Goal: Transaction & Acquisition: Purchase product/service

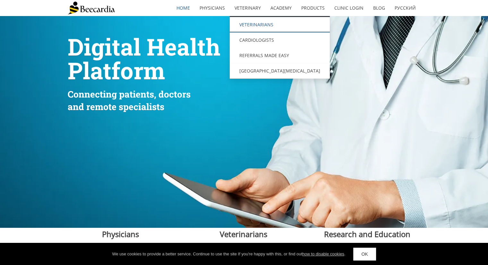
click at [258, 23] on link "Veterinarians" at bounding box center [280, 24] width 100 height 15
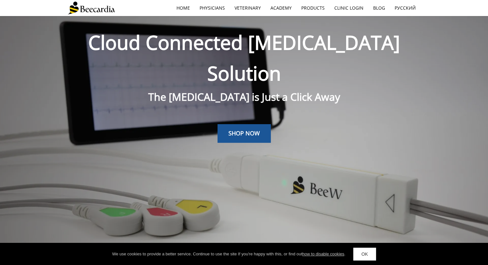
scroll to position [12, 0]
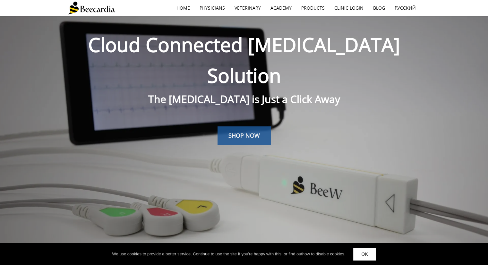
click at [241, 127] on link "SHOP NOW" at bounding box center [244, 136] width 53 height 19
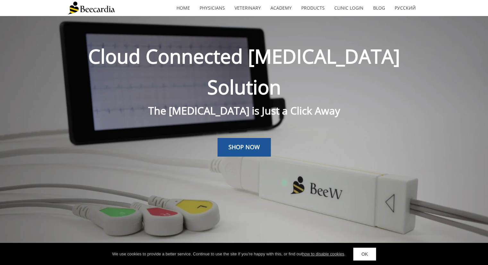
scroll to position [12, 0]
